Goal: Task Accomplishment & Management: Manage account settings

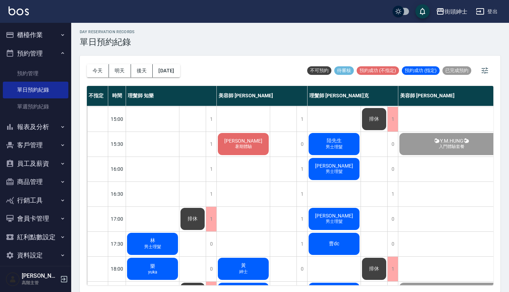
scroll to position [304, 0]
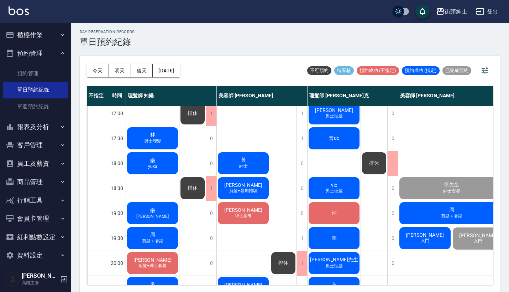
click at [149, 139] on span "男士理髮" at bounding box center [153, 141] width 20 height 6
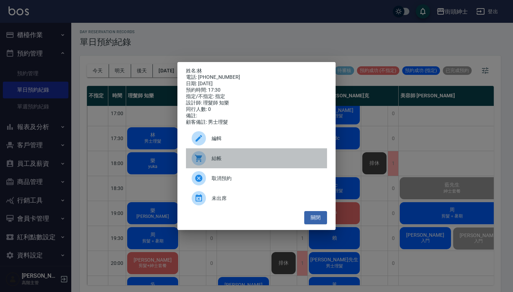
click at [218, 158] on span "結帳" at bounding box center [267, 158] width 110 height 7
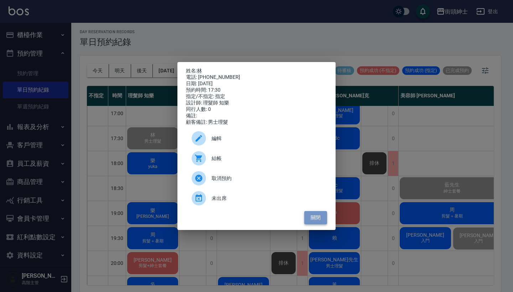
click at [312, 221] on button "關閉" at bounding box center [315, 217] width 23 height 13
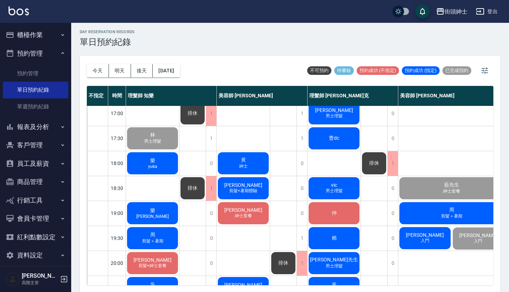
click at [162, 165] on div "樂 yuka" at bounding box center [152, 163] width 53 height 24
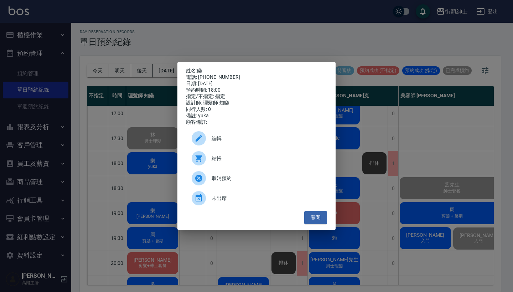
click at [227, 162] on span "結帳" at bounding box center [267, 158] width 110 height 7
click at [318, 222] on button "關閉" at bounding box center [315, 217] width 23 height 13
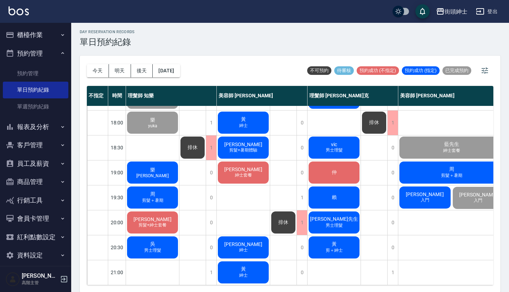
scroll to position [350, 0]
click at [168, 166] on div "樂 阿凱" at bounding box center [152, 172] width 53 height 24
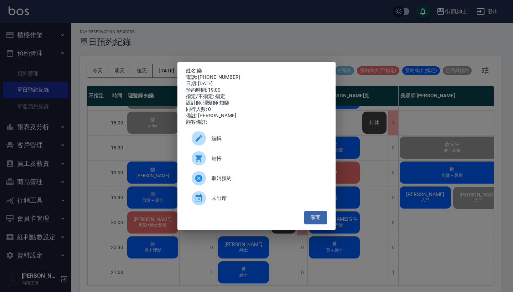
click at [215, 159] on span "結帳" at bounding box center [267, 158] width 110 height 7
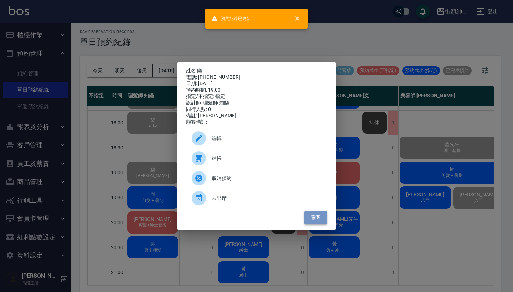
click at [316, 220] on button "關閉" at bounding box center [315, 217] width 23 height 13
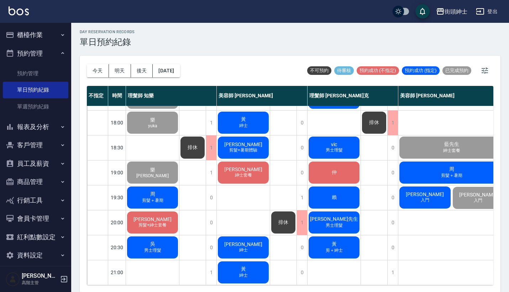
click at [172, 187] on div "周 剪髮＋暑期" at bounding box center [152, 197] width 53 height 24
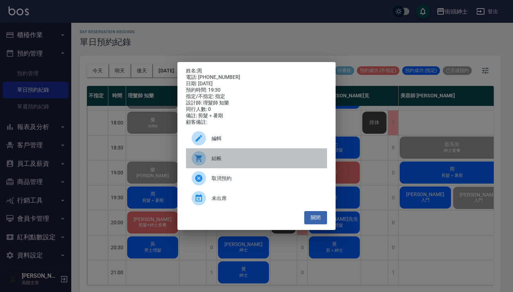
click at [223, 162] on span "結帳" at bounding box center [267, 158] width 110 height 7
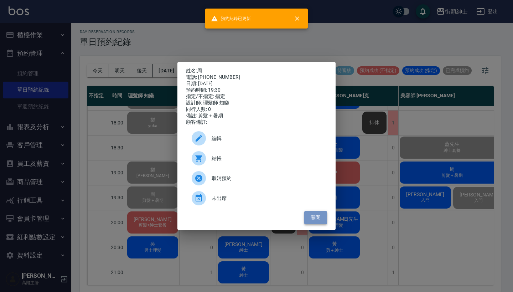
click at [314, 222] on button "關閉" at bounding box center [315, 217] width 23 height 13
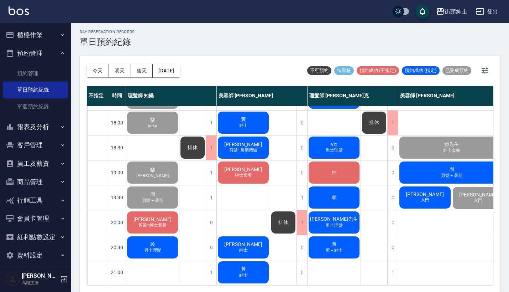
click at [166, 212] on div "沈志龍 剪髮+紳士套餐" at bounding box center [152, 222] width 53 height 24
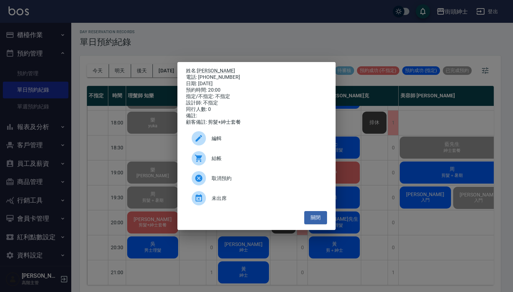
click at [236, 162] on span "結帳" at bounding box center [267, 158] width 110 height 7
click at [312, 220] on button "關閉" at bounding box center [315, 217] width 23 height 13
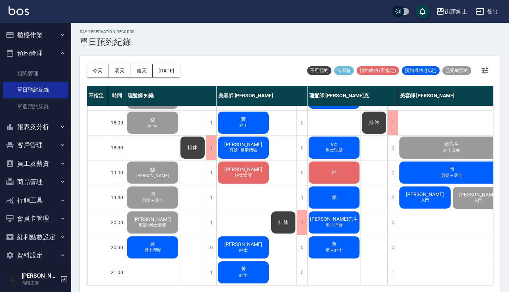
click at [171, 238] on div "吳 男士理髮" at bounding box center [152, 247] width 53 height 24
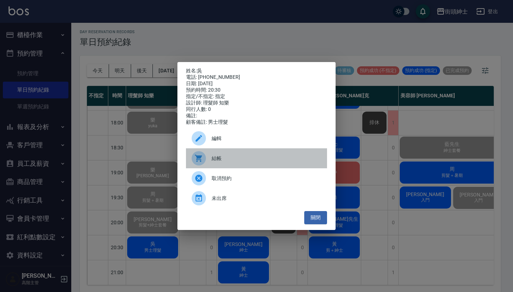
click at [239, 162] on span "結帳" at bounding box center [267, 158] width 110 height 7
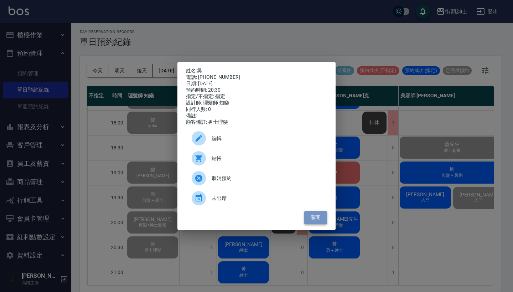
click at [320, 215] on button "關閉" at bounding box center [315, 217] width 23 height 13
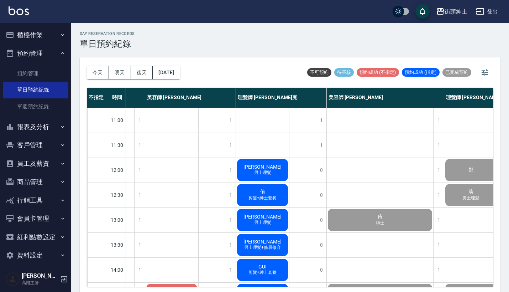
scroll to position [0, 72]
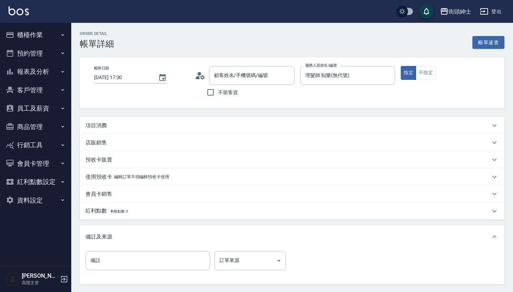
type input "林/0905600482/null"
click at [156, 122] on div "項目消費" at bounding box center [287, 125] width 405 height 7
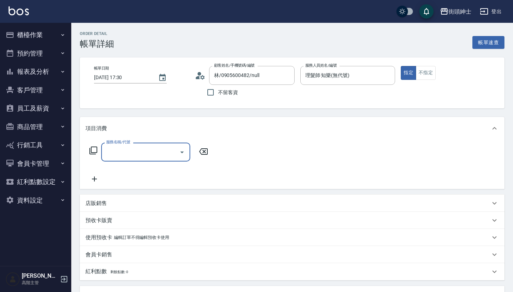
click at [140, 145] on div "服務名稱/代號" at bounding box center [145, 151] width 89 height 19
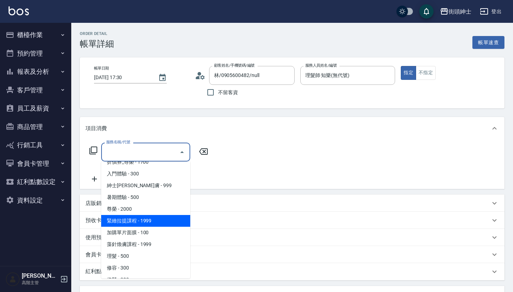
scroll to position [58, 0]
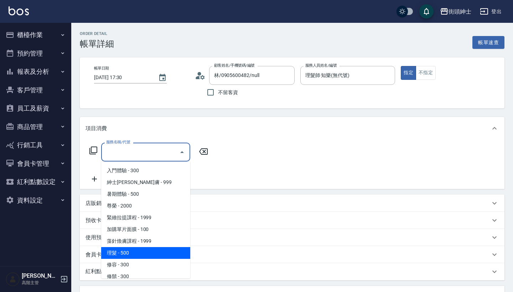
click at [131, 252] on span "理髮 - 500" at bounding box center [145, 253] width 89 height 12
type input "理髮(A02)"
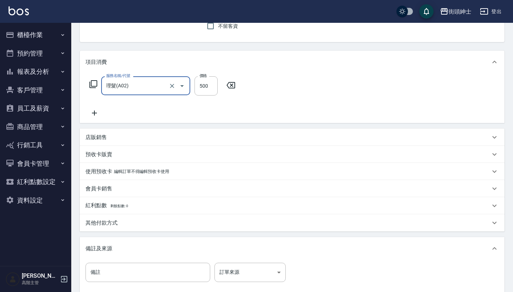
scroll to position [120, 0]
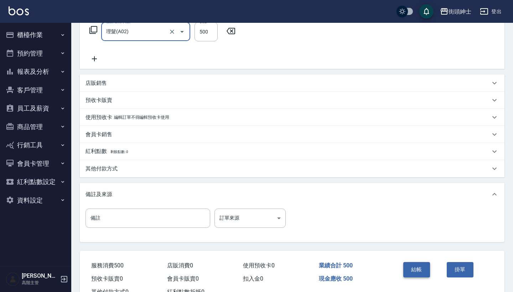
click at [413, 265] on button "結帳" at bounding box center [416, 269] width 27 height 15
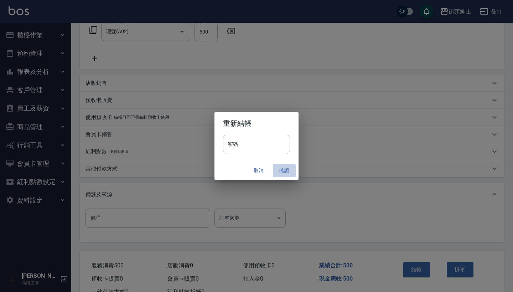
click at [284, 173] on button "確認" at bounding box center [284, 170] width 23 height 13
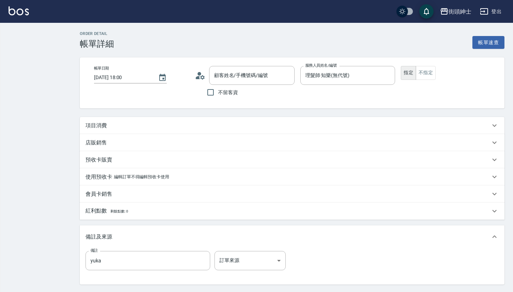
type input "樂/0955635388/null"
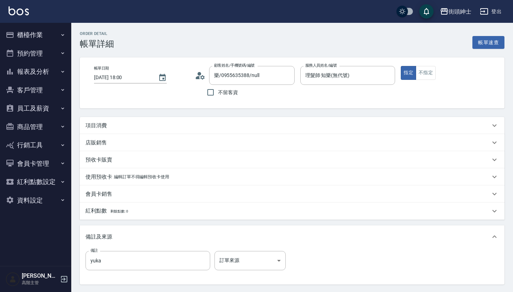
click at [155, 124] on div "項目消費" at bounding box center [287, 125] width 405 height 7
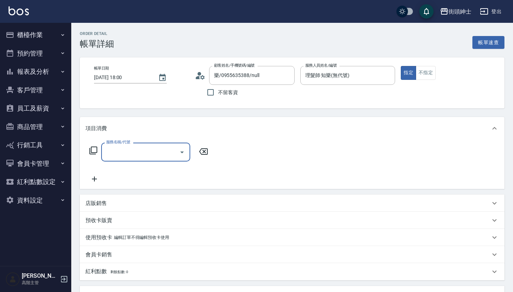
click at [137, 150] on input "服務名稱/代號" at bounding box center [140, 152] width 72 height 12
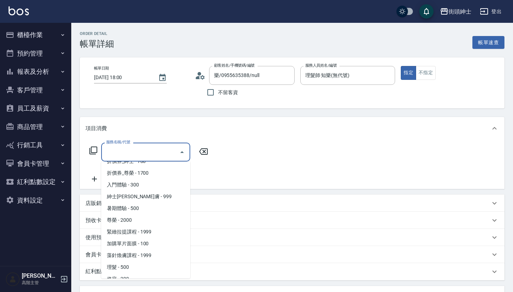
scroll to position [45, 0]
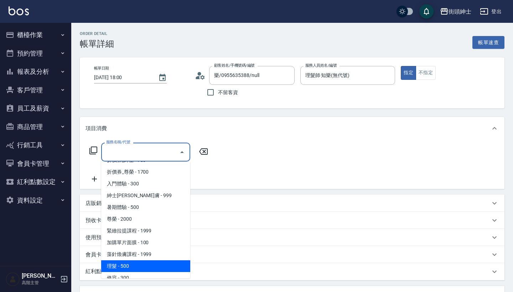
click at [138, 264] on span "理髮 - 500" at bounding box center [145, 266] width 89 height 12
type input "理髮(A02)"
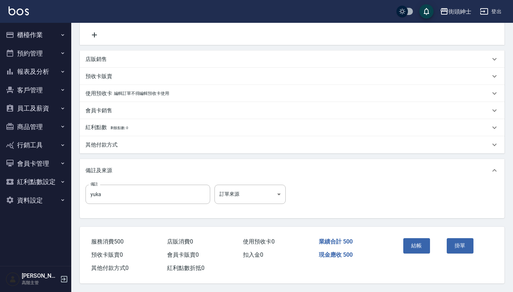
scroll to position [147, 0]
click at [418, 244] on button "結帳" at bounding box center [416, 245] width 27 height 15
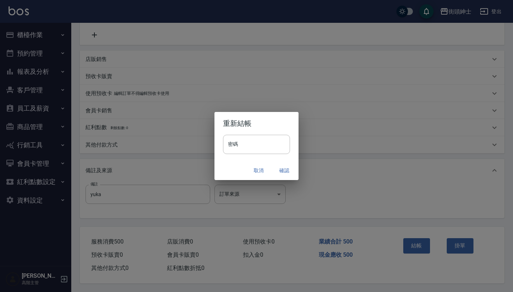
click at [285, 169] on button "確認" at bounding box center [284, 170] width 23 height 13
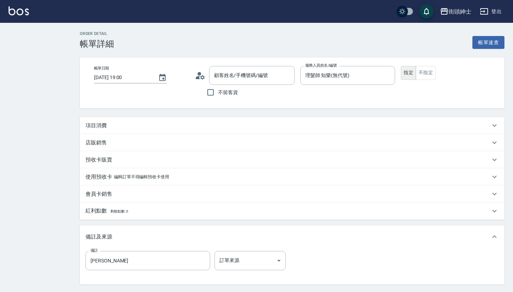
type input "樂/0955635388/null"
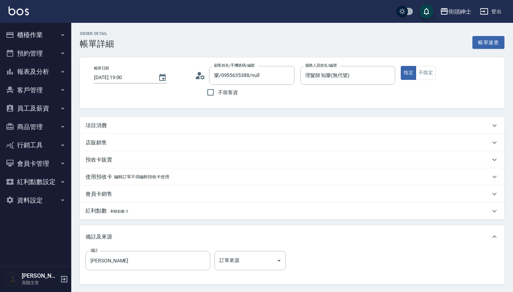
click at [146, 121] on div "項目消費" at bounding box center [292, 125] width 425 height 17
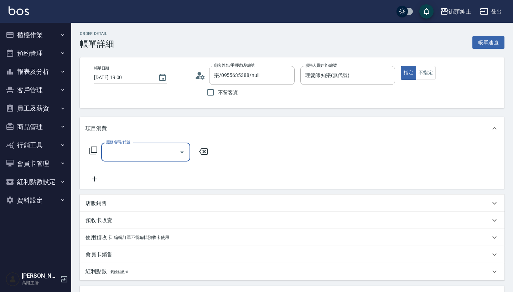
click at [140, 149] on input "服務名稱/代號" at bounding box center [140, 152] width 72 height 12
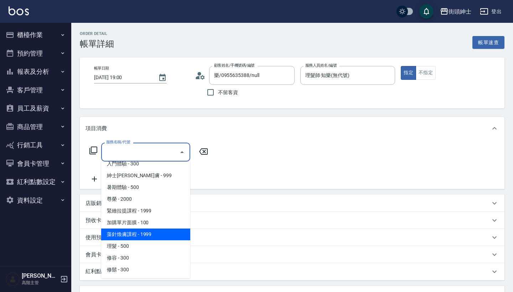
scroll to position [65, 0]
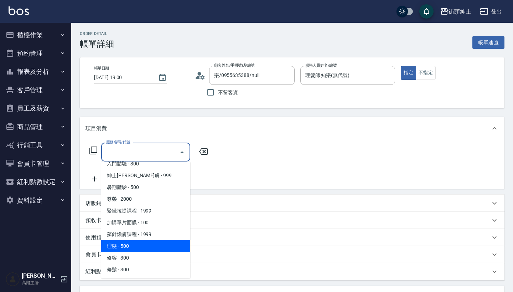
click at [131, 242] on span "理髮 - 500" at bounding box center [145, 246] width 89 height 12
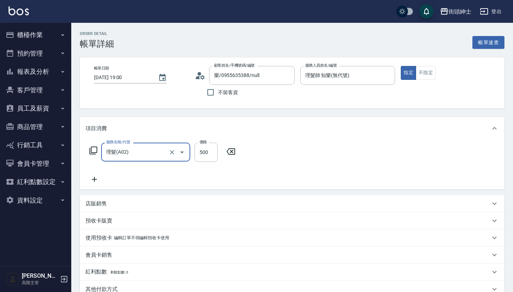
type input "理髮(A02)"
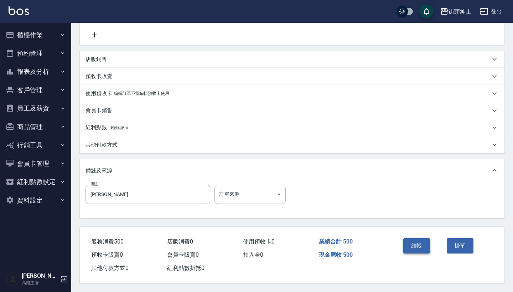
scroll to position [147, 0]
click at [414, 242] on button "結帳" at bounding box center [416, 245] width 27 height 15
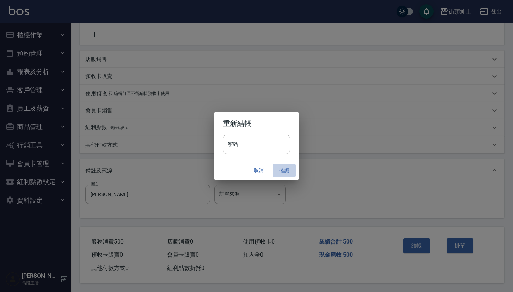
click at [285, 170] on button "確認" at bounding box center [284, 170] width 23 height 13
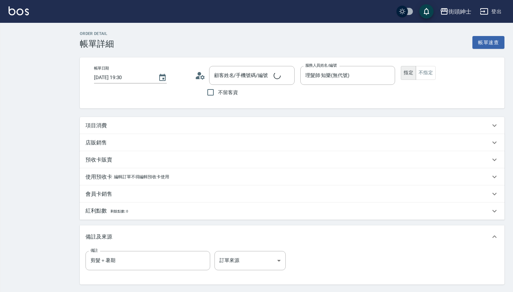
type input "周/0905815634/null"
click at [158, 118] on div "項目消費" at bounding box center [292, 125] width 425 height 17
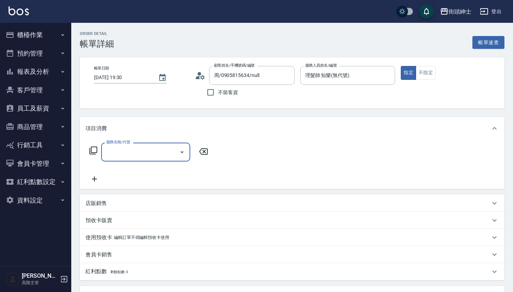
click at [138, 150] on input "服務名稱/代號" at bounding box center [140, 152] width 72 height 12
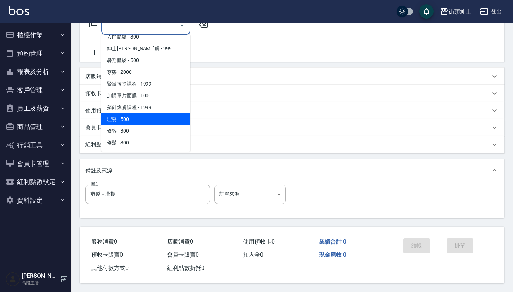
scroll to position [65, 0]
click at [121, 114] on span "理髮 - 500" at bounding box center [145, 119] width 89 height 12
type input "理髮(A02)"
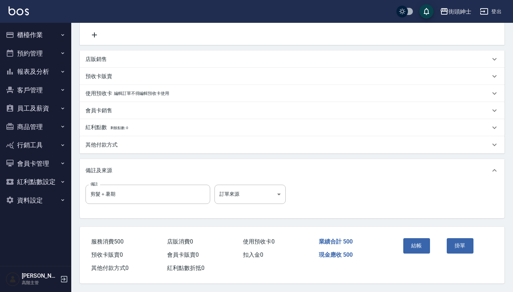
scroll to position [147, 0]
click at [415, 244] on button "結帳" at bounding box center [416, 245] width 27 height 15
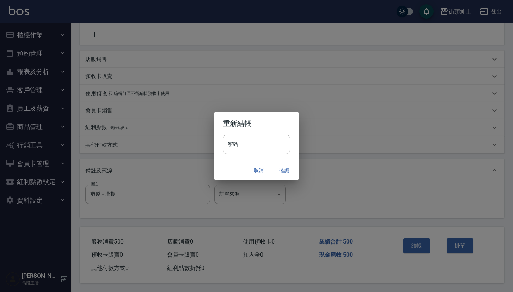
click at [285, 169] on button "確認" at bounding box center [284, 170] width 23 height 13
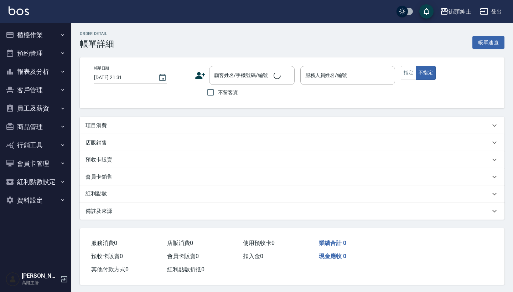
type input "2025/09/15 20:00"
type input "理髮師 知樂(無代號)"
type input "FB/Instagram"
click at [157, 128] on div "項目消費" at bounding box center [287, 125] width 405 height 7
type input "沈志龍/0917987025/null"
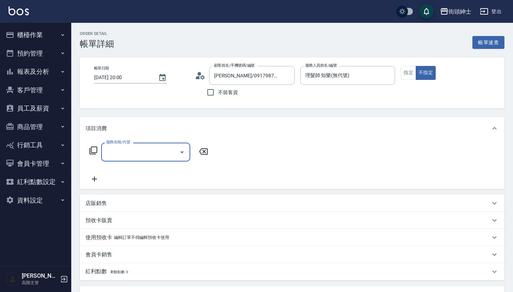
click at [137, 150] on input "服務名稱/代號" at bounding box center [140, 152] width 72 height 12
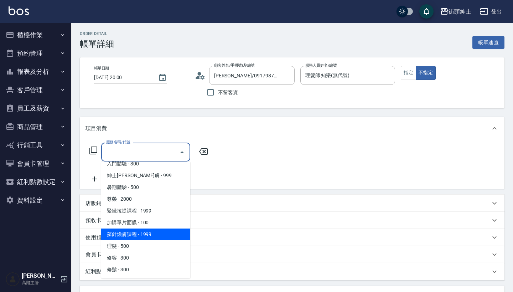
scroll to position [65, 0]
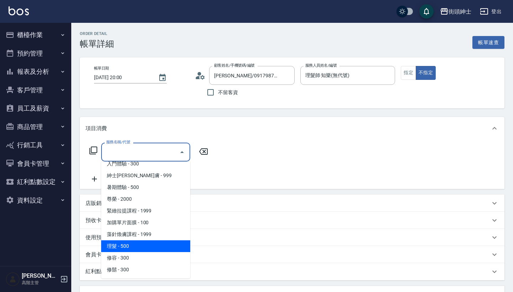
click at [126, 244] on span "理髮 - 500" at bounding box center [145, 246] width 89 height 12
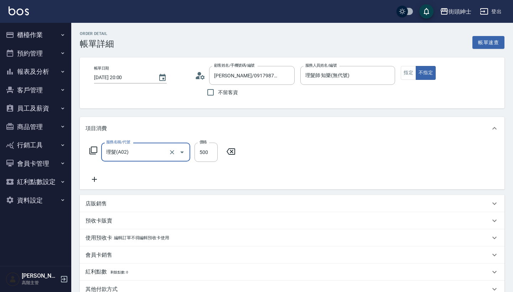
type input "理髮(A02)"
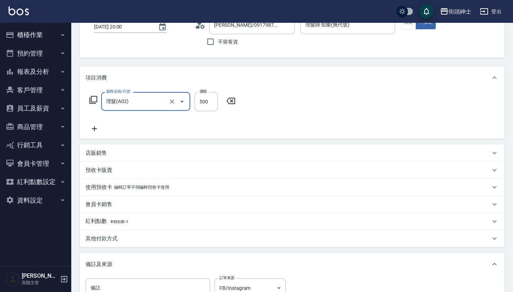
scroll to position [138, 0]
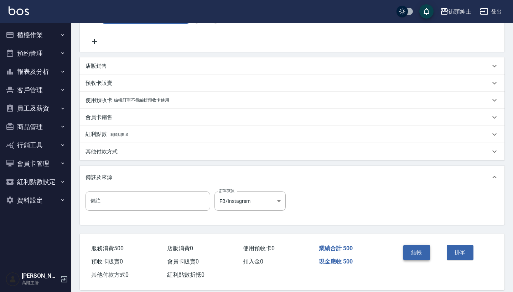
click at [425, 254] on button "結帳" at bounding box center [416, 252] width 27 height 15
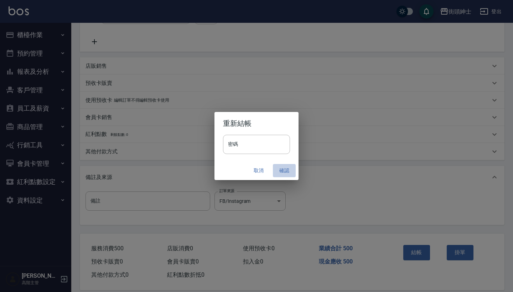
click at [284, 173] on button "確認" at bounding box center [284, 170] width 23 height 13
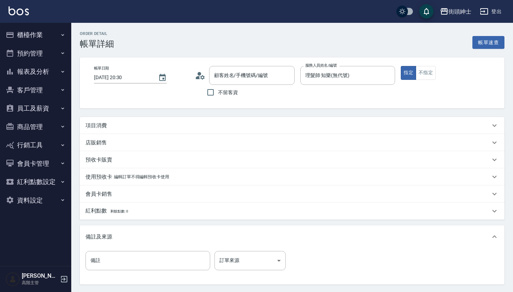
type input "[PERSON_NAME]/0906130369/"
click at [166, 122] on div "項目消費" at bounding box center [287, 125] width 405 height 7
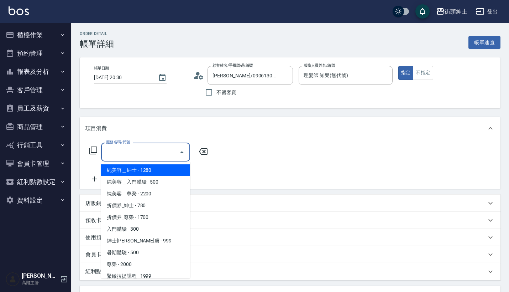
click at [136, 153] on input "服務名稱/代號" at bounding box center [140, 152] width 72 height 12
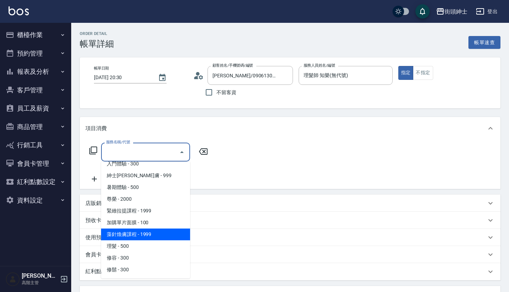
scroll to position [65, 0]
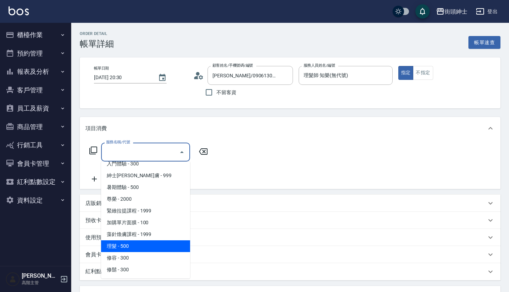
click at [129, 242] on span "理髮 - 500" at bounding box center [145, 246] width 89 height 12
type input "理髮(A02)"
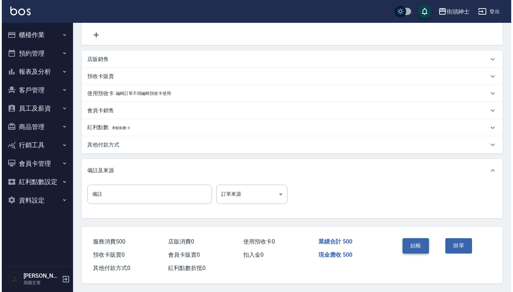
scroll to position [147, 0]
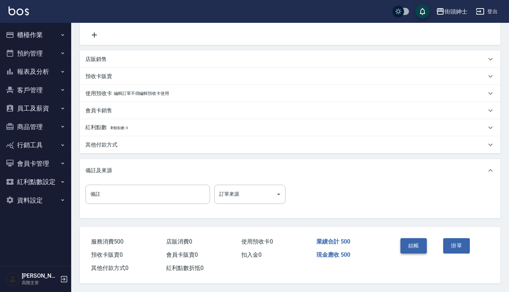
click at [409, 243] on button "結帳" at bounding box center [414, 245] width 27 height 15
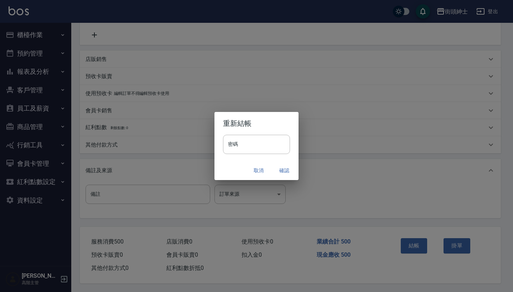
click at [285, 172] on button "確認" at bounding box center [284, 170] width 23 height 13
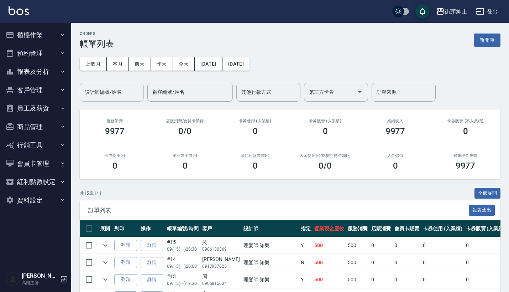
click at [120, 92] on input "設計師編號/姓名" at bounding box center [112, 92] width 58 height 12
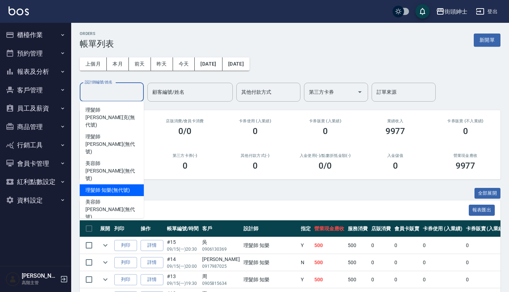
click at [122, 186] on span "理髮師 知樂 (無代號)" at bounding box center [107, 189] width 44 height 7
type input "理髮師 知樂(無代號)"
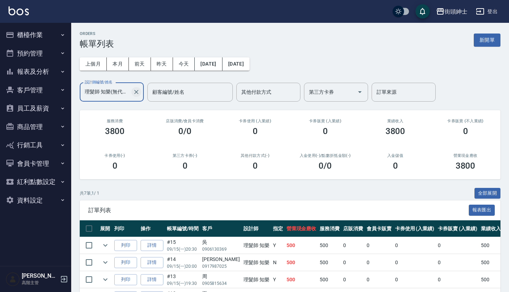
click at [136, 94] on icon "Clear" at bounding box center [136, 91] width 7 height 7
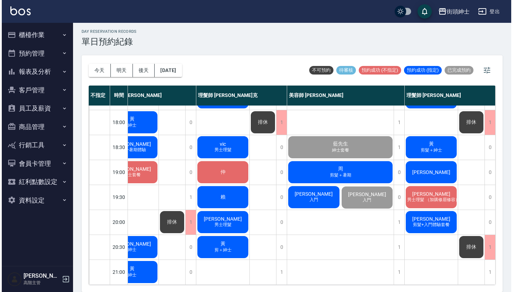
scroll to position [2, 0]
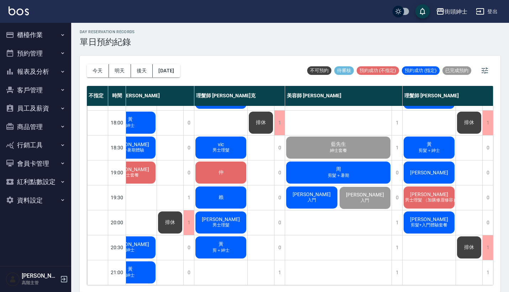
click at [347, 164] on div "周 剪髮＋暑期" at bounding box center [338, 172] width 107 height 24
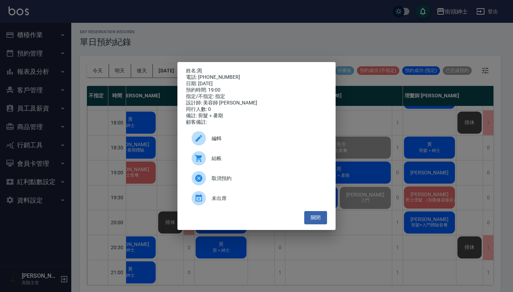
click at [371, 215] on div "姓名: 周 電話: [PHONE_NUMBER] 日期: [DATE] 預約時間: 19:00 指定/不指定: 指定 設計師: 美容師 小戴 同行人數: 0 …" at bounding box center [256, 146] width 513 height 292
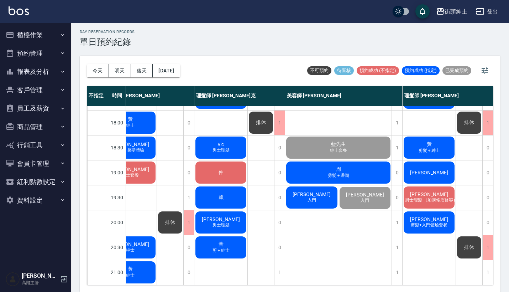
click at [307, 191] on span "[PERSON_NAME]" at bounding box center [311, 194] width 41 height 6
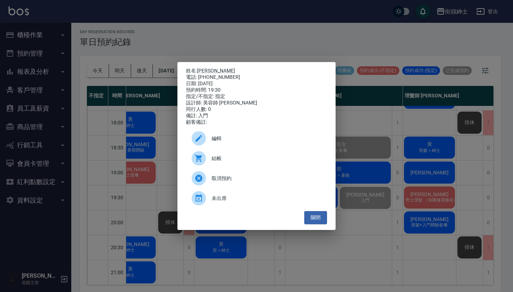
click at [379, 130] on div "姓名: [PERSON_NAME] 電話: [PHONE_NUMBER] 日期: [DATE] 預約時間: 19:30 指定/不指定: 指定 設計師: 美容師…" at bounding box center [256, 146] width 513 height 292
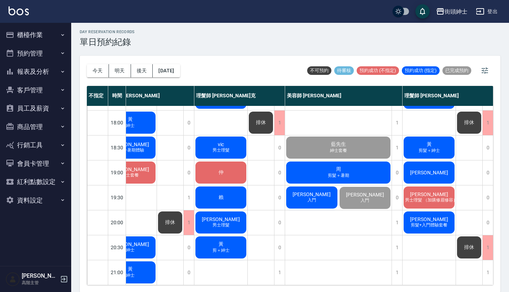
click at [306, 197] on span "入門" at bounding box center [311, 200] width 11 height 6
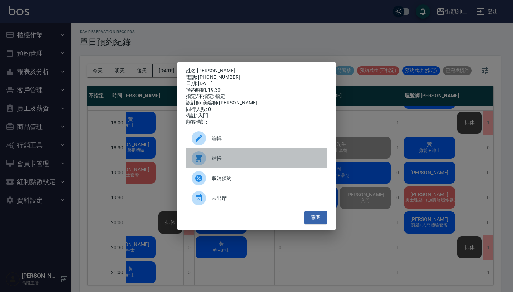
click at [243, 162] on span "結帳" at bounding box center [267, 158] width 110 height 7
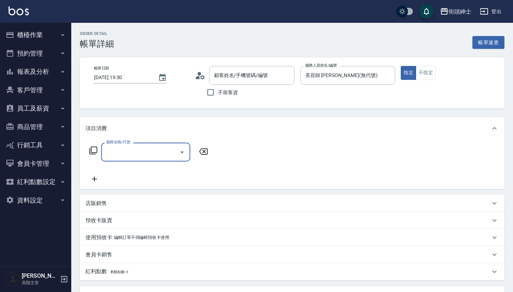
type input "[PERSON_NAME]/0935633533/null"
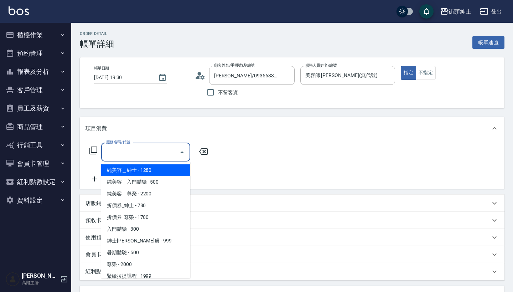
click at [144, 146] on input "服務名稱/代號" at bounding box center [140, 152] width 72 height 12
click at [166, 168] on span "純美容＿紳士 - 1280" at bounding box center [145, 170] width 89 height 12
type input "純美容＿紳士"
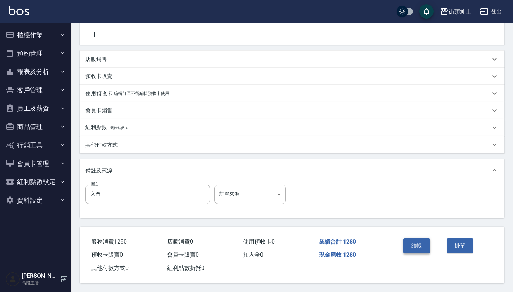
scroll to position [147, 0]
click at [423, 238] on button "結帳" at bounding box center [416, 245] width 27 height 15
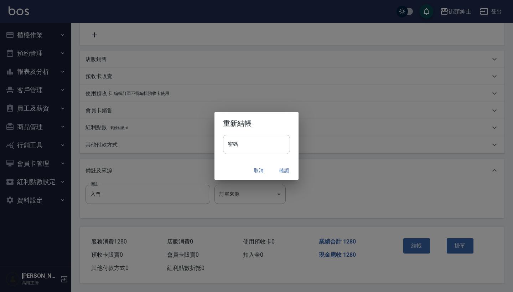
click at [346, 129] on div "重新結帳 密碼 密碼 取消 確認" at bounding box center [256, 146] width 513 height 292
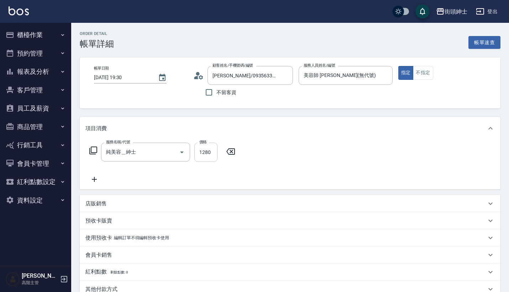
scroll to position [0, 0]
click at [211, 155] on input "1280" at bounding box center [206, 151] width 23 height 19
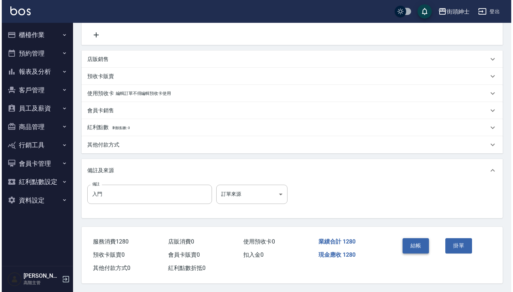
scroll to position [147, 0]
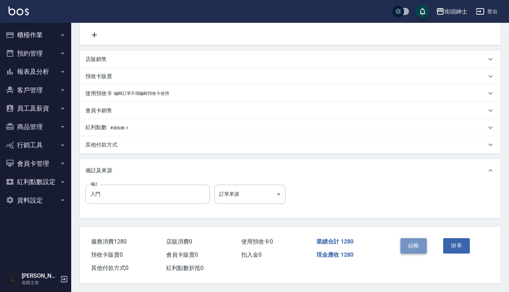
click at [413, 245] on button "結帳" at bounding box center [414, 245] width 27 height 15
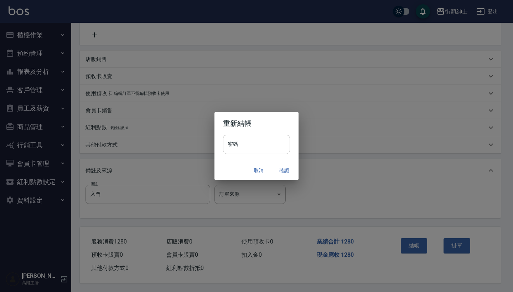
click at [280, 172] on button "確認" at bounding box center [284, 170] width 23 height 13
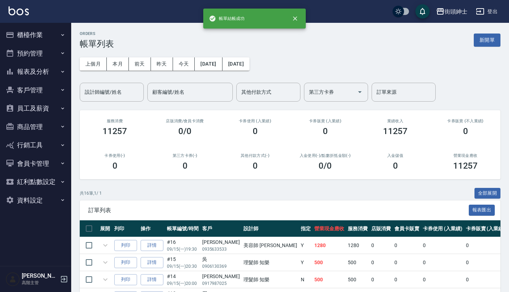
click at [59, 53] on button "預約管理" at bounding box center [36, 53] width 66 height 19
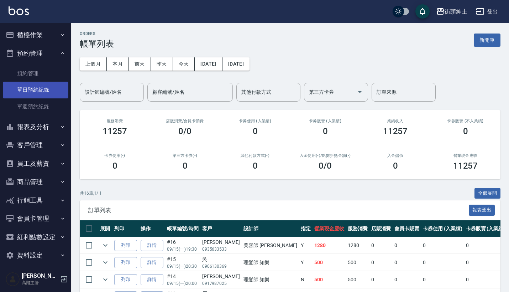
click at [48, 97] on link "單日預約紀錄" at bounding box center [36, 90] width 66 height 16
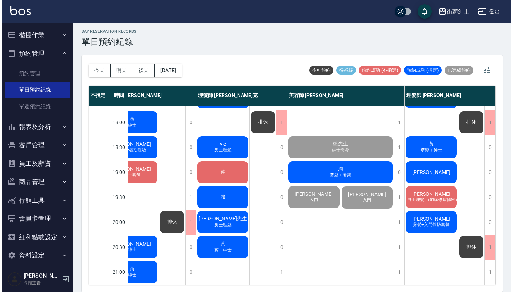
scroll to position [2, 0]
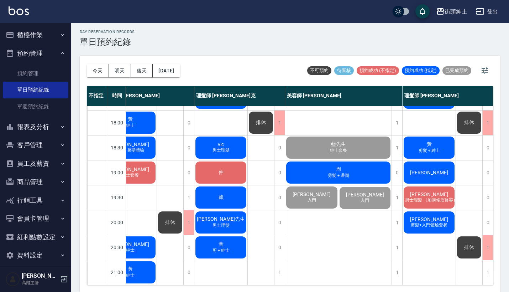
click at [340, 164] on div "周 剪髮＋暑期" at bounding box center [338, 172] width 107 height 24
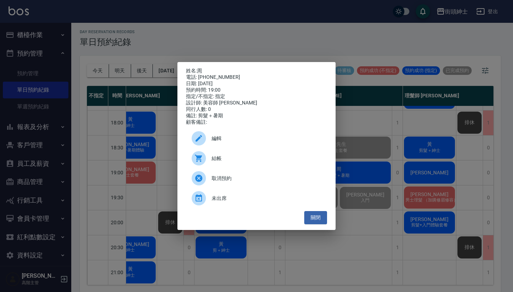
click at [214, 157] on div "結帳" at bounding box center [256, 158] width 141 height 20
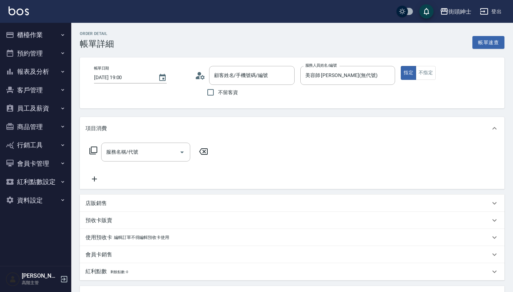
click at [149, 151] on input "服務名稱/代號" at bounding box center [140, 152] width 72 height 12
type input "周/0905815634/null"
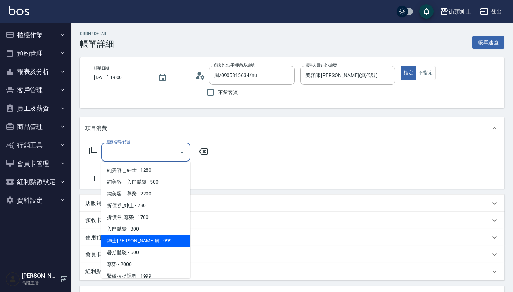
click at [151, 243] on span "紳士[PERSON_NAME]膚 - 999" at bounding box center [145, 241] width 89 height 12
type input "紳士全效煥膚"
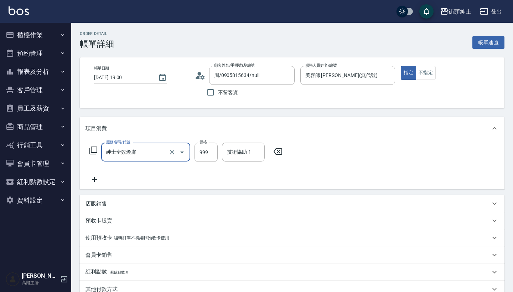
click at [116, 201] on div "店販銷售" at bounding box center [287, 203] width 405 height 7
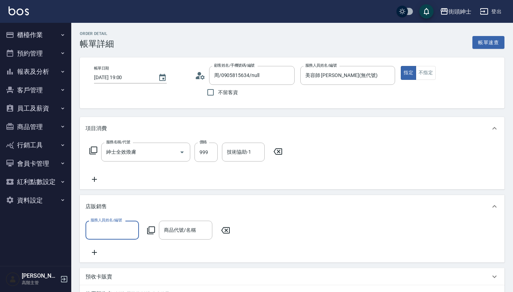
click at [111, 226] on input "服務人員姓名/編號" at bounding box center [112, 230] width 47 height 12
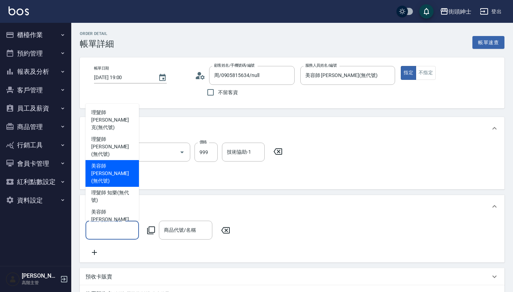
click at [123, 169] on span "美容師 小戴 (無代號)" at bounding box center [112, 173] width 42 height 22
type input "美容師 小戴(無代號)"
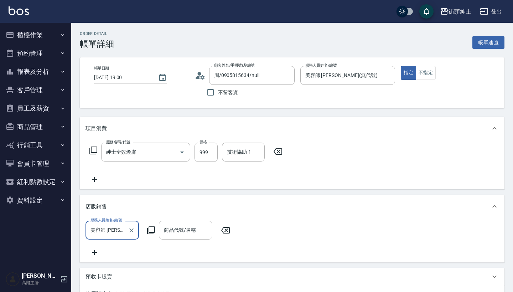
click at [191, 235] on input "商品代號/名稱" at bounding box center [185, 230] width 47 height 12
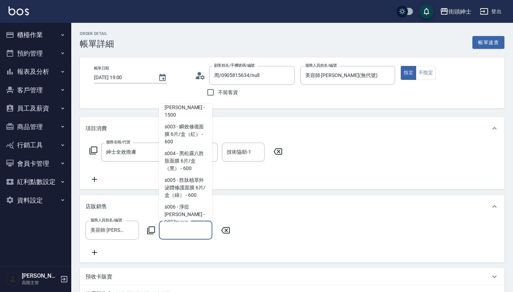
scroll to position [165, 0]
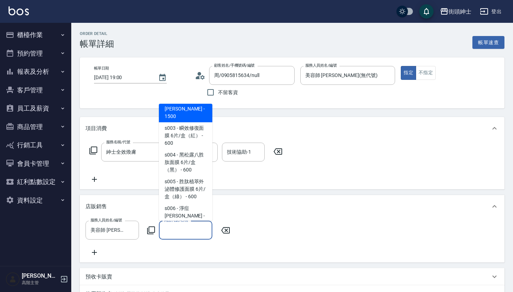
click at [191, 111] on span "s001 - 保濕舒緩潔顏露 - 1500" at bounding box center [185, 108] width 53 height 27
type input "保濕舒緩潔顏露"
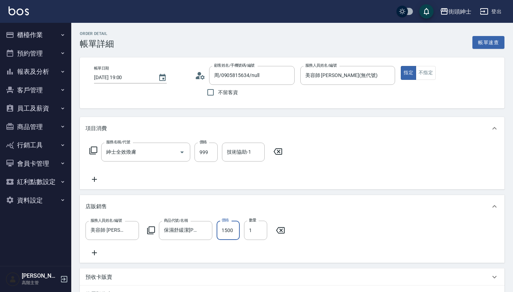
click at [233, 231] on input "1500" at bounding box center [228, 230] width 23 height 19
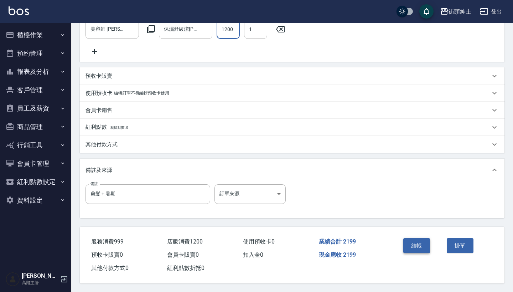
scroll to position [209, 0]
type input "1200"
click at [409, 238] on button "結帳" at bounding box center [416, 245] width 27 height 15
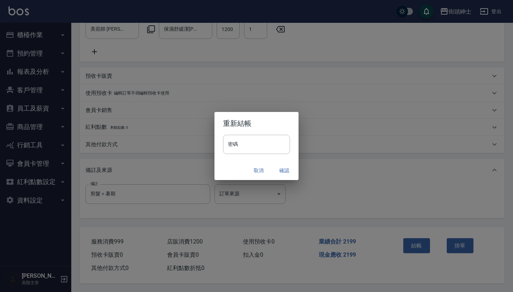
click at [286, 169] on button "確認" at bounding box center [284, 170] width 23 height 13
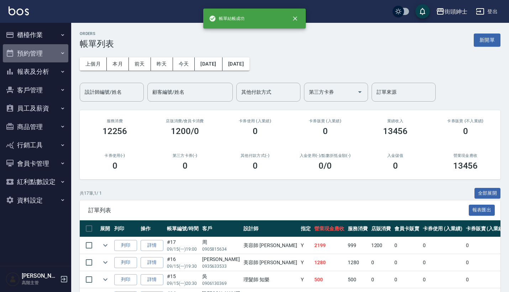
click at [40, 52] on button "預約管理" at bounding box center [36, 53] width 66 height 19
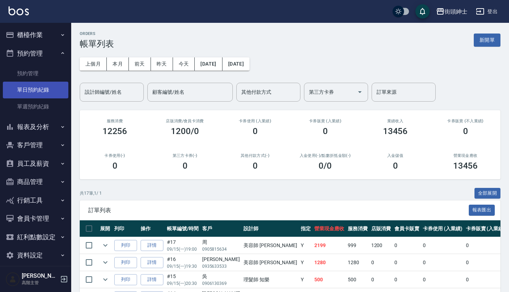
click at [42, 85] on link "單日預約紀錄" at bounding box center [36, 90] width 66 height 16
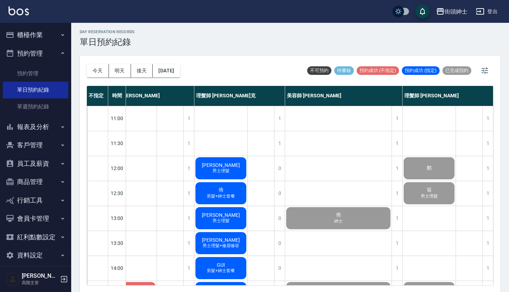
scroll to position [0, 117]
click at [93, 69] on button "今天" at bounding box center [98, 70] width 22 height 13
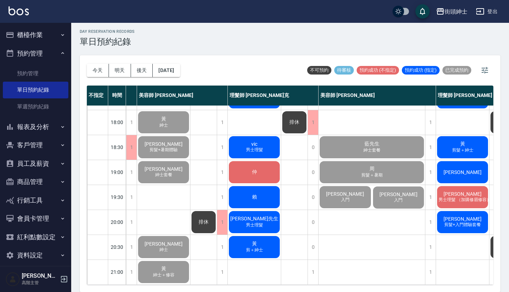
scroll to position [2, 0]
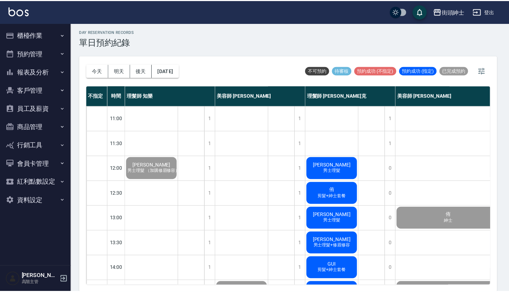
scroll to position [144, 0]
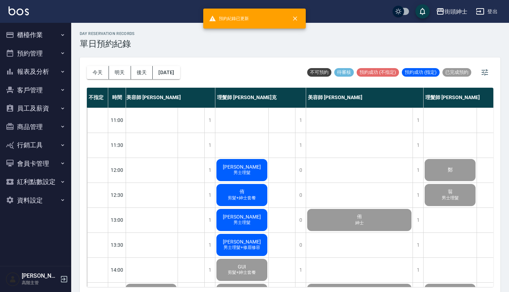
scroll to position [0, 92]
